Goal: Information Seeking & Learning: Check status

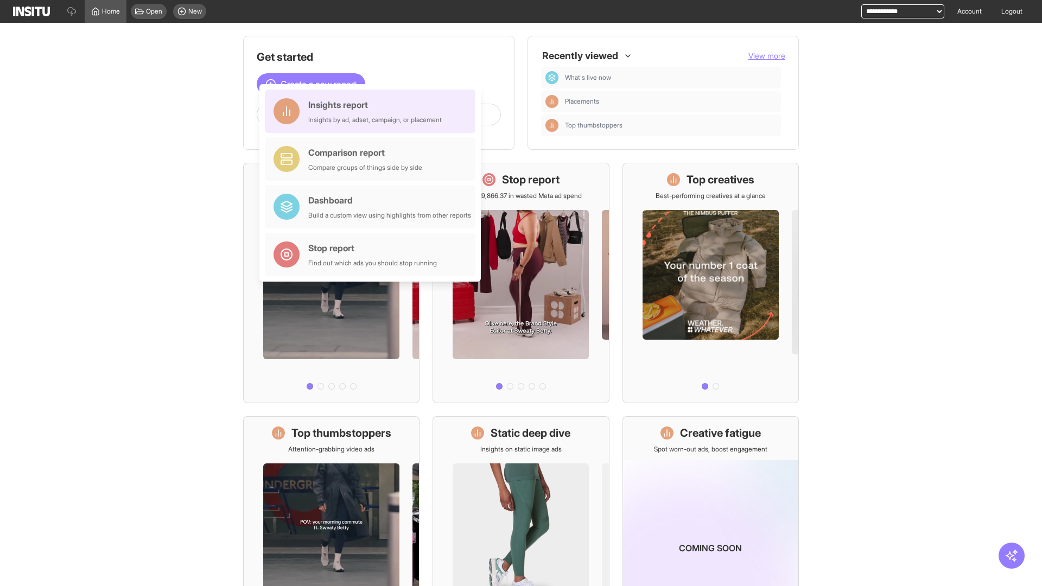
click at [373, 111] on div "Insights report Insights by ad, adset, campaign, or placement" at bounding box center [375, 111] width 134 height 26
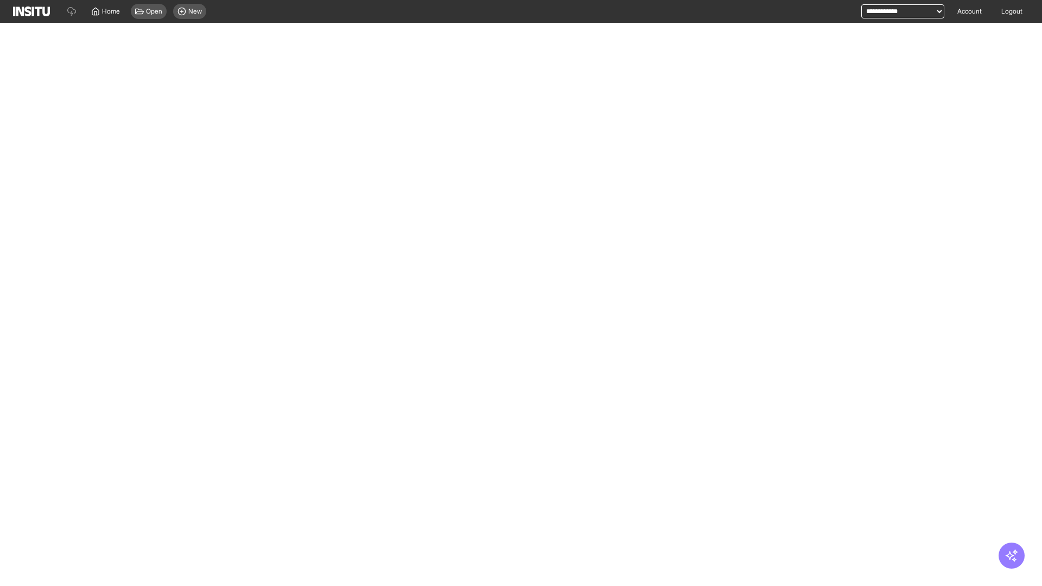
select select "**"
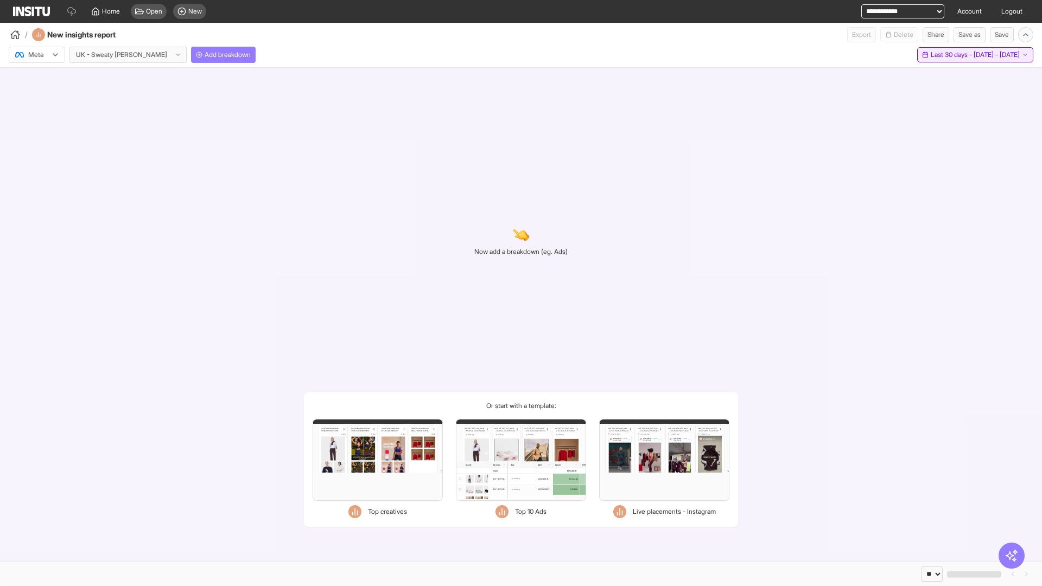
click at [950, 55] on span "Last 30 days - [DATE] - [DATE]" at bounding box center [975, 54] width 89 height 9
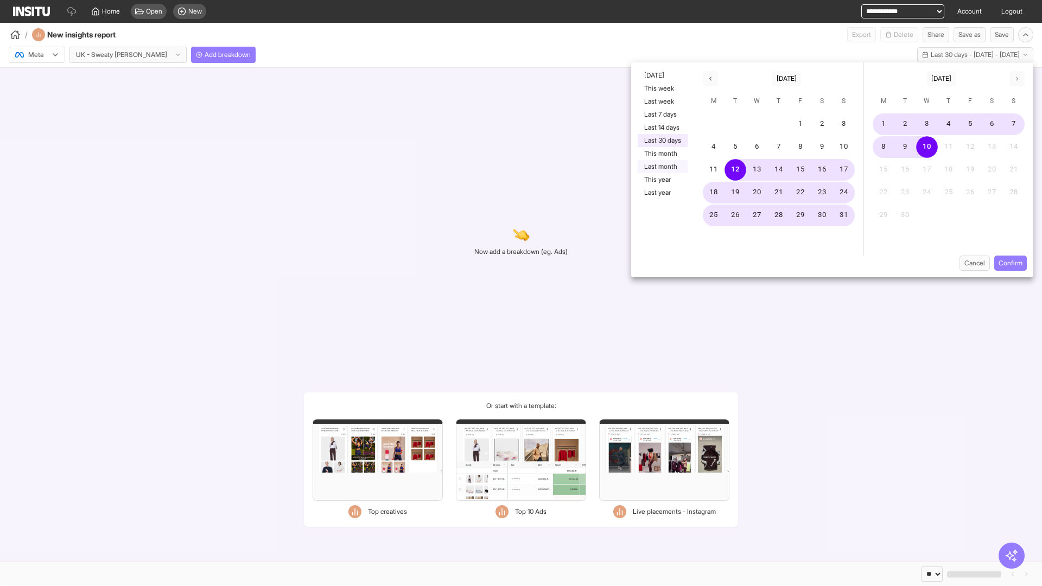
click at [662, 167] on button "Last month" at bounding box center [663, 166] width 50 height 13
